Goal: Find specific page/section: Find specific page/section

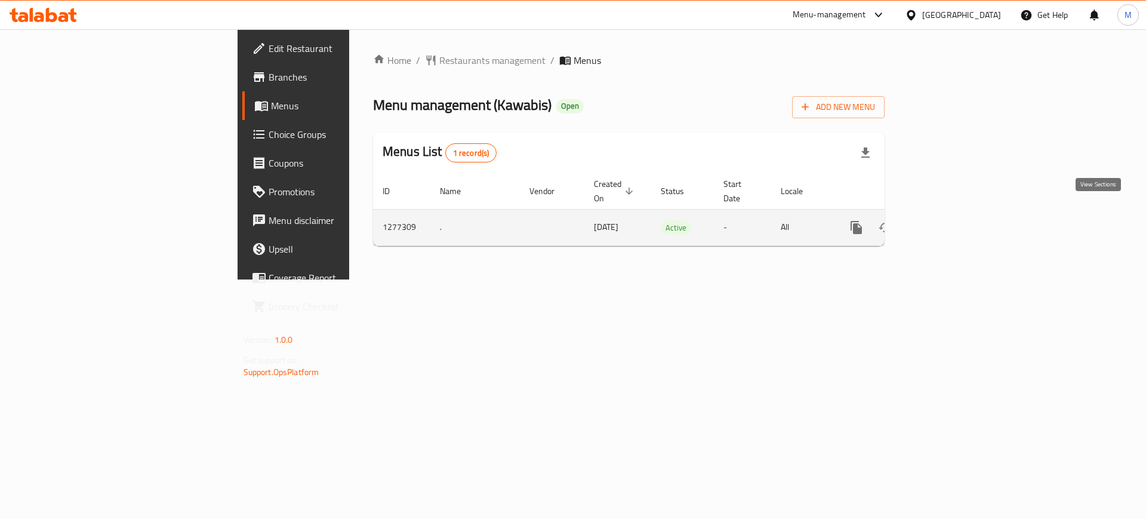
click at [948, 222] on icon "enhanced table" at bounding box center [942, 227] width 11 height 11
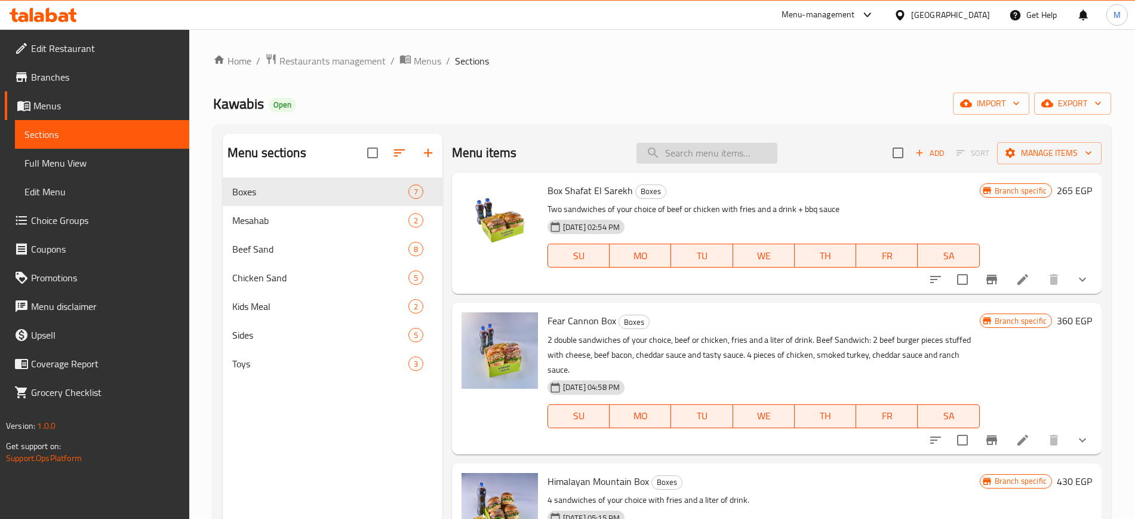
click at [690, 147] on input "search" at bounding box center [707, 153] width 141 height 21
paste input "692394"
type input "692394"
paste input "692394"
type input "692394"
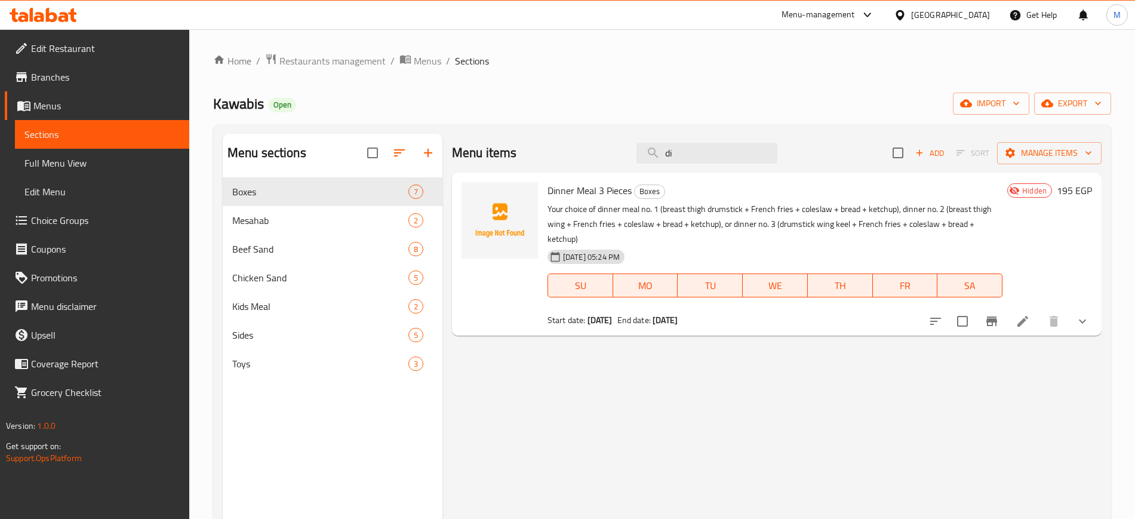
click at [571, 191] on span "Dinner Meal 3 Pieces" at bounding box center [590, 191] width 84 height 18
copy h6 "Dinner Meal 3 Pieces"
click at [691, 154] on input "di" at bounding box center [707, 153] width 141 height 21
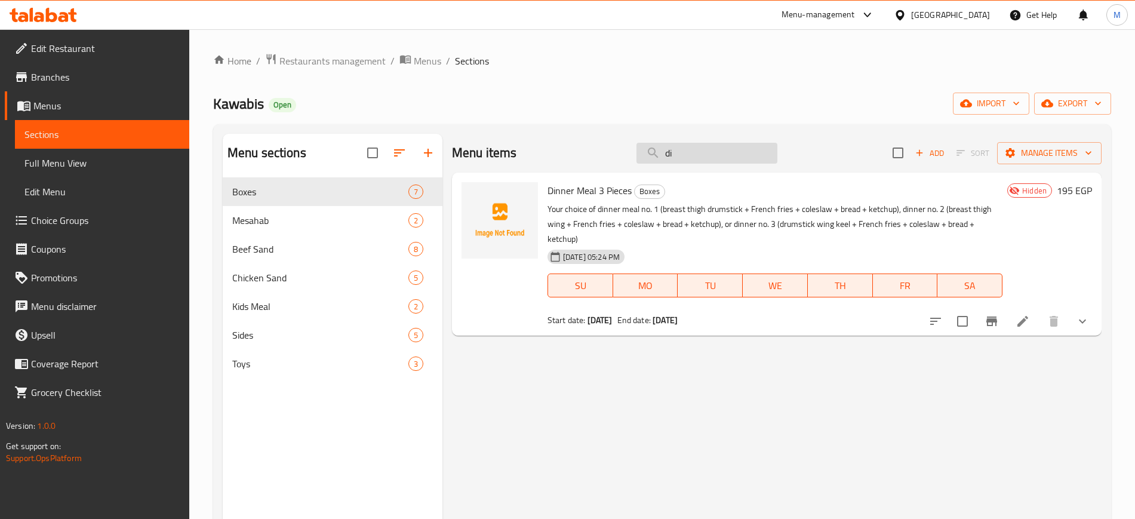
paste input "Dinner Meal 3 Pieces"
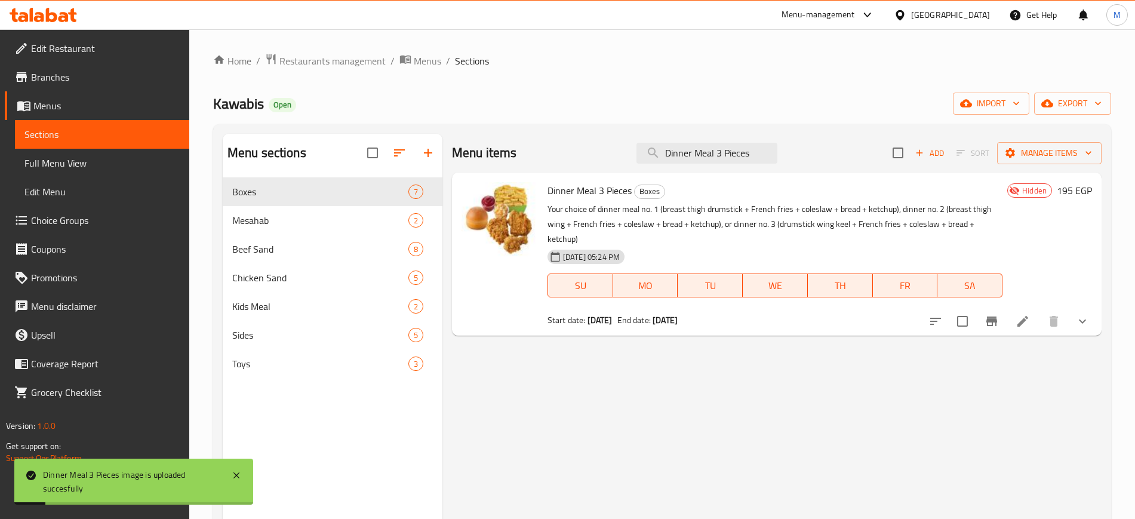
click at [555, 493] on div "Menu items Dinner Meal 3 Pieces Add Sort Manage items Dinner Meal 3 Pieces Boxe…" at bounding box center [771, 393] width 659 height 519
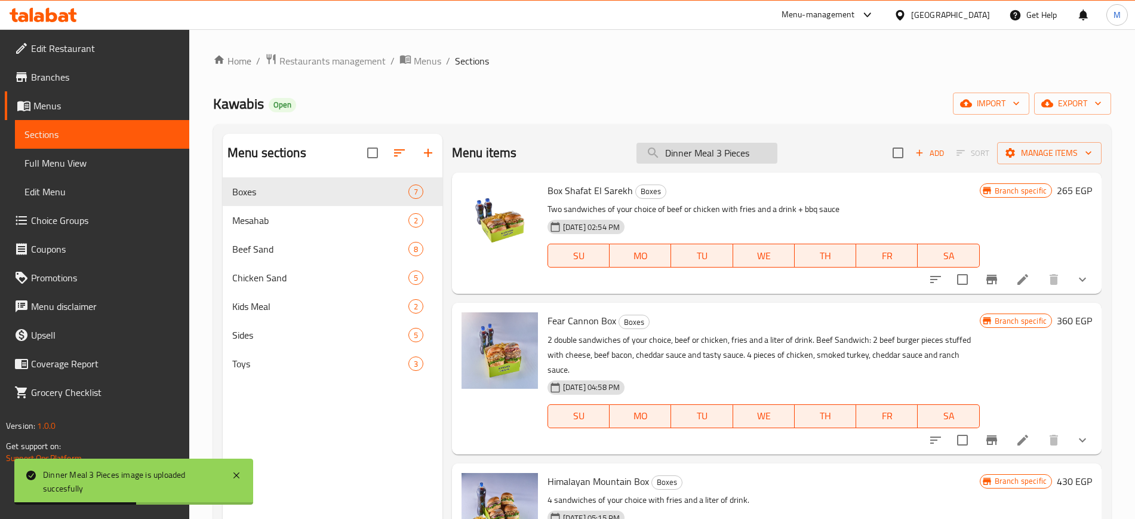
click at [756, 158] on input "Dinner Meal 3 Pieces" at bounding box center [707, 153] width 141 height 21
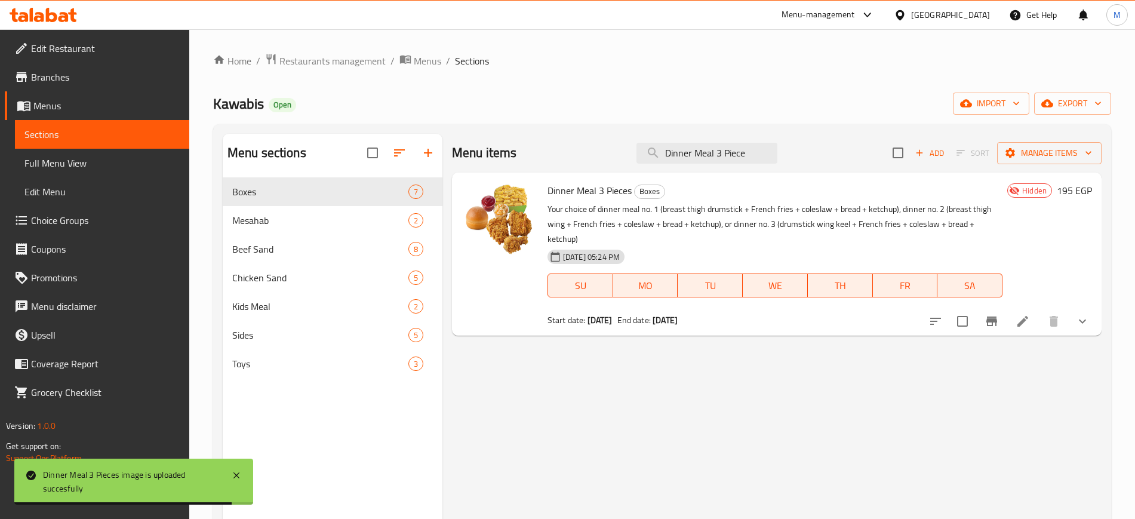
type input "Dinner Meal 3 Piece"
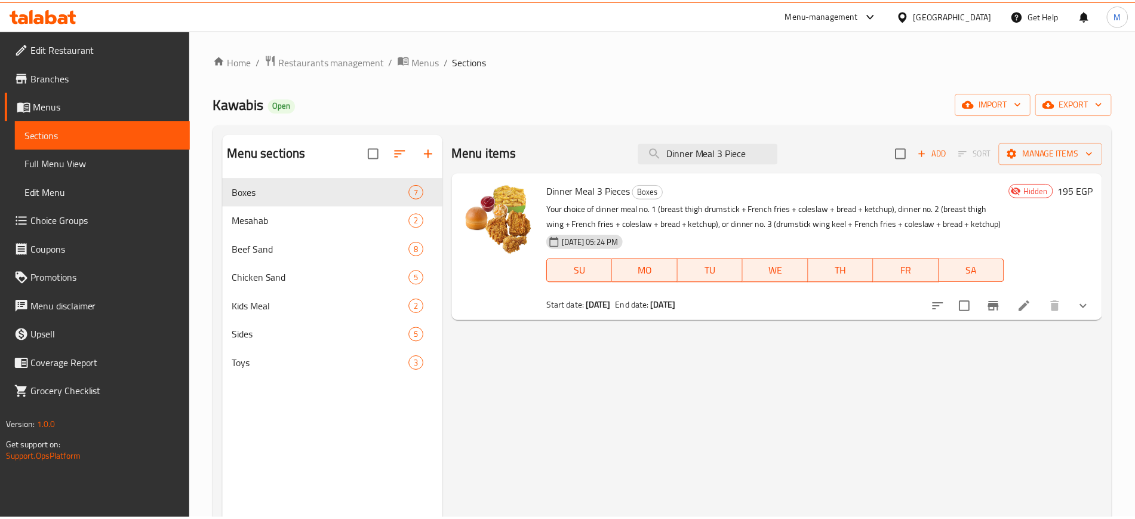
scroll to position [167, 0]
